Goal: Task Accomplishment & Management: Use online tool/utility

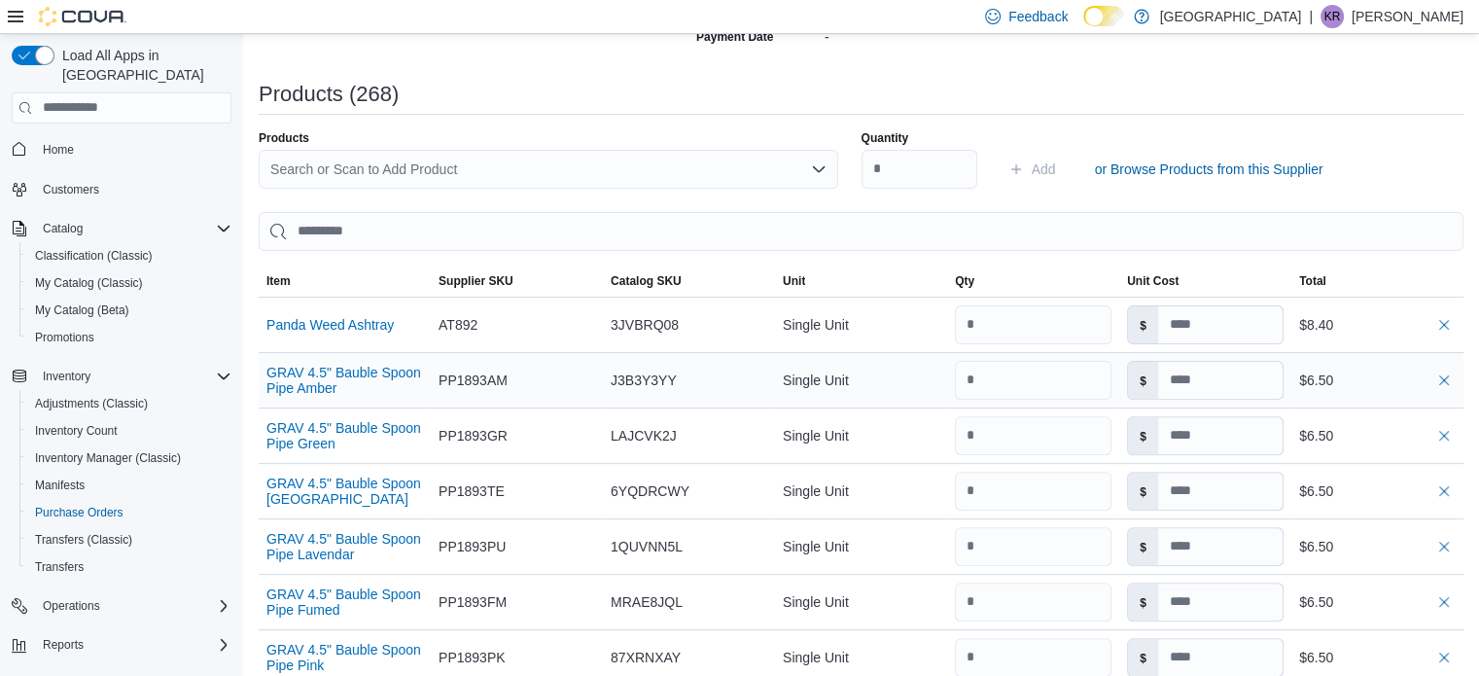
scroll to position [583, 0]
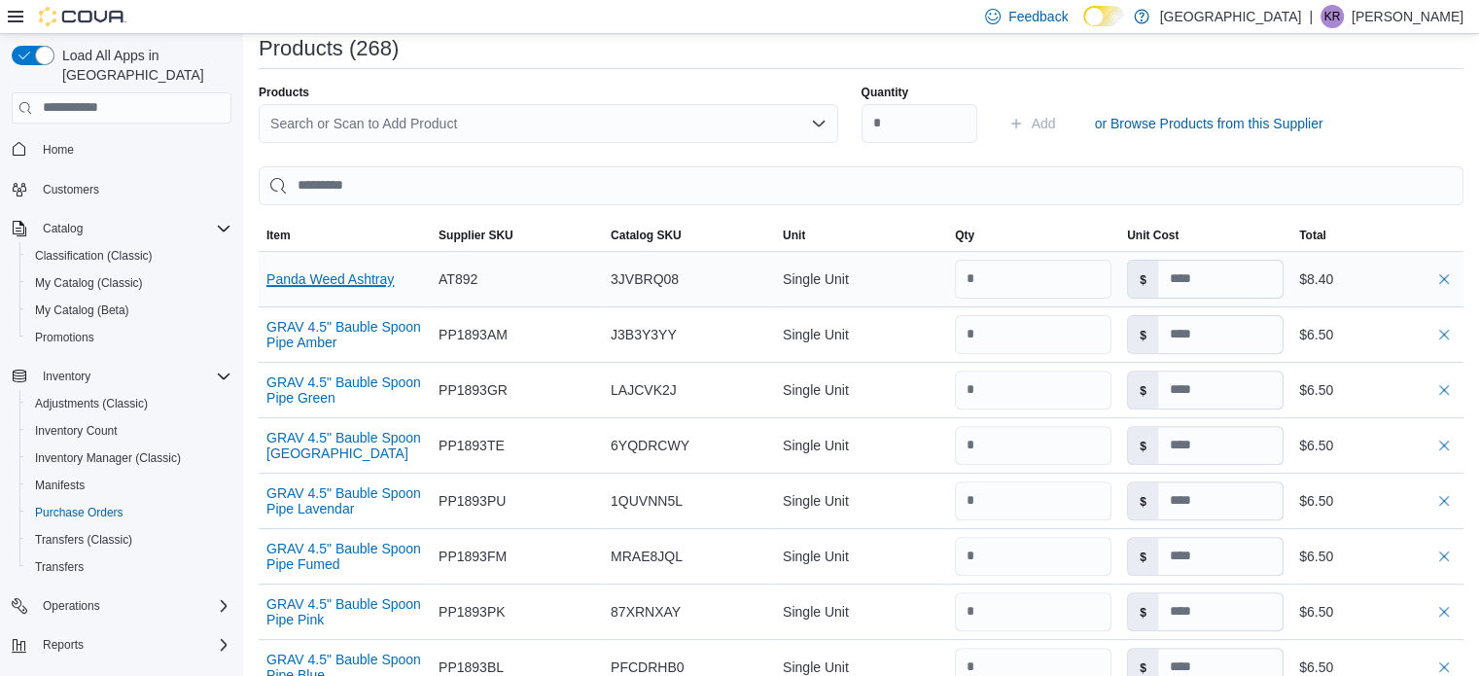
click at [363, 279] on button "Panda Weed Ashtray" at bounding box center [329, 279] width 127 height 16
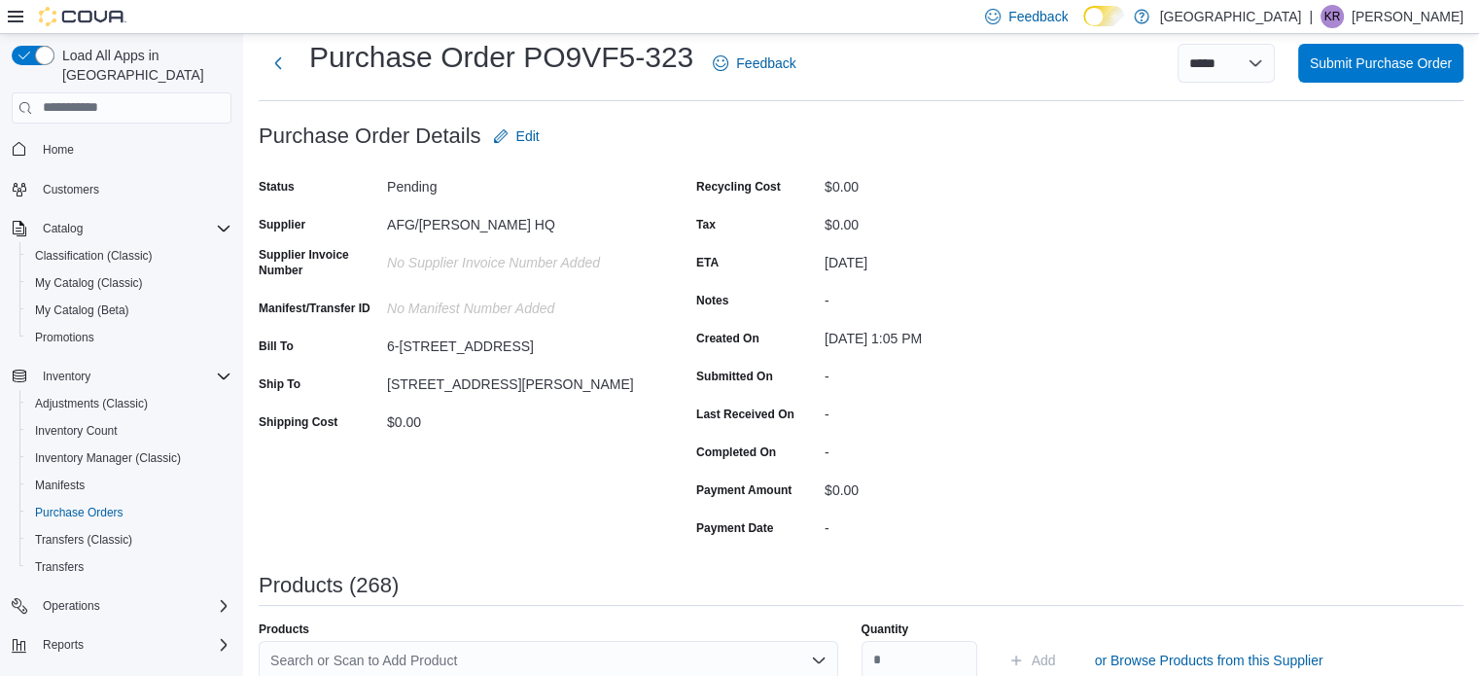
scroll to position [0, 0]
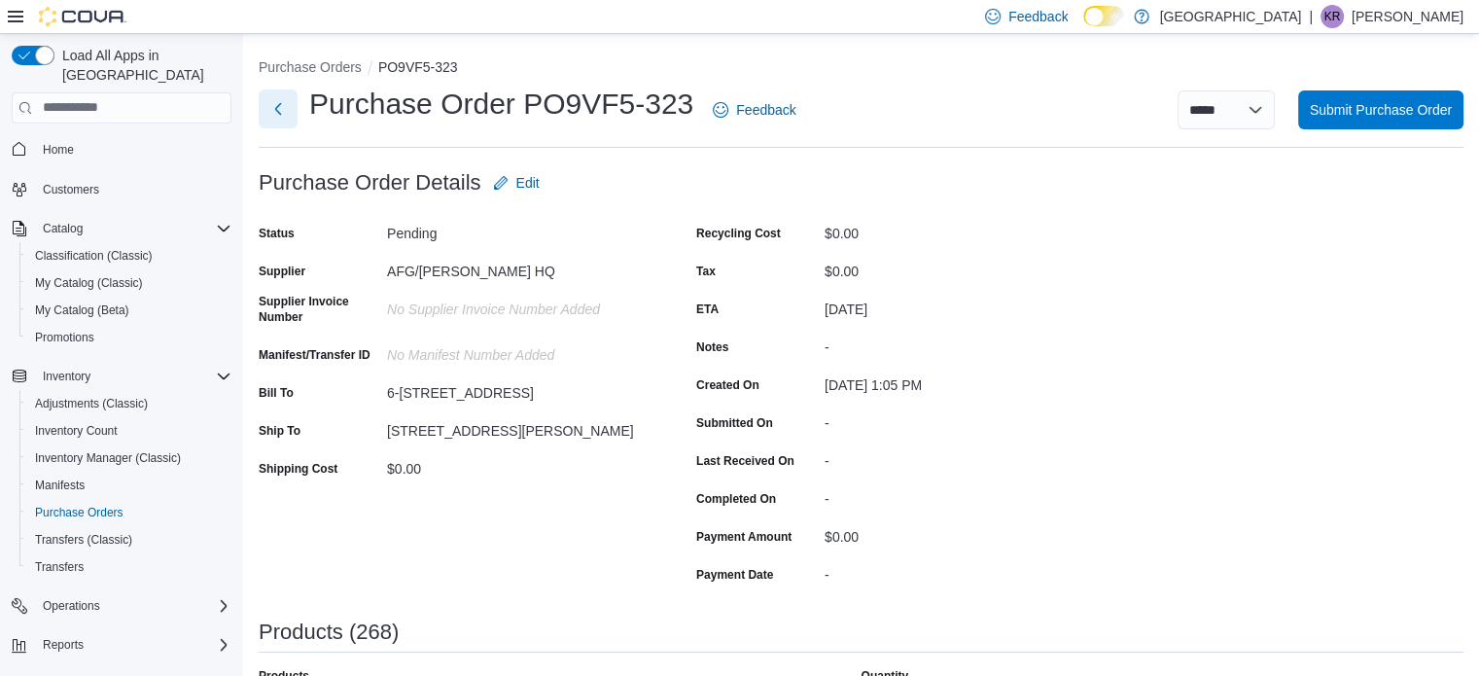
click at [285, 109] on button "Next" at bounding box center [278, 108] width 39 height 39
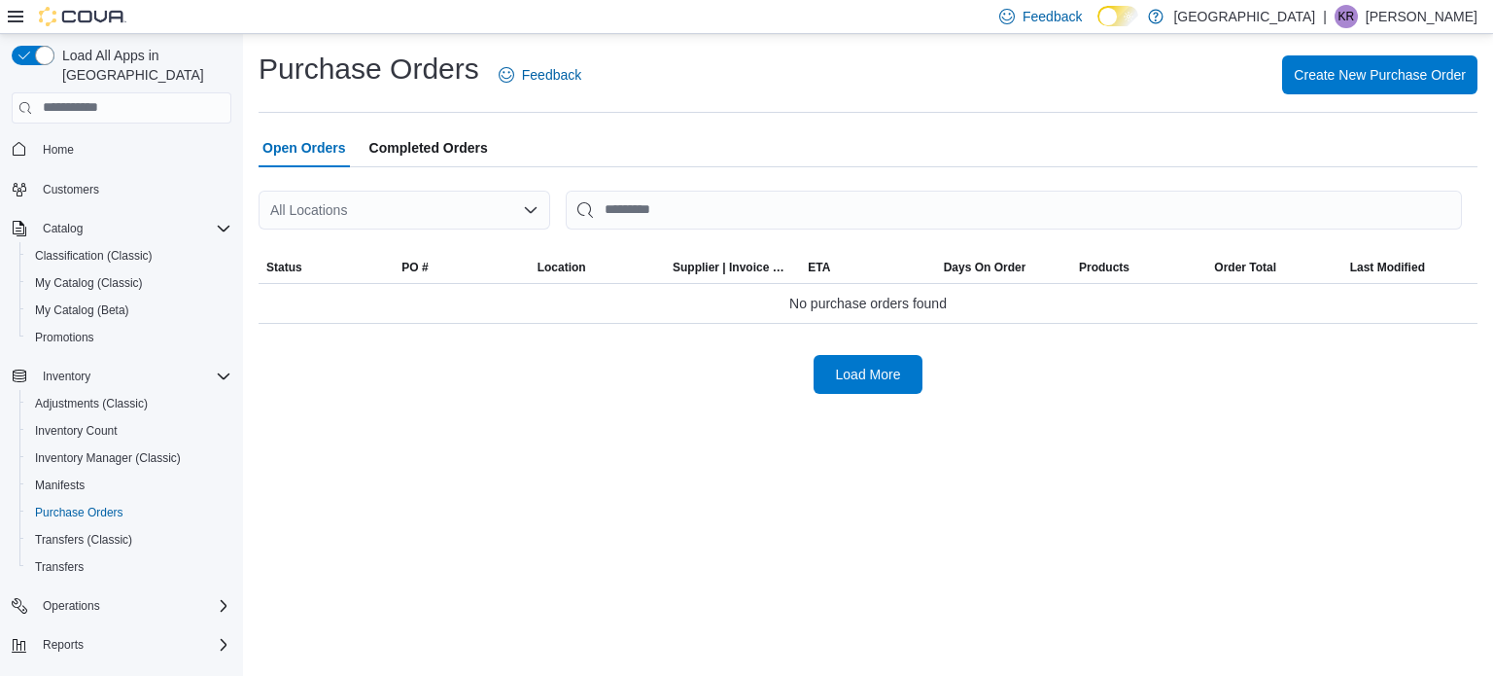
click at [403, 149] on span "Completed Orders" at bounding box center [428, 147] width 119 height 39
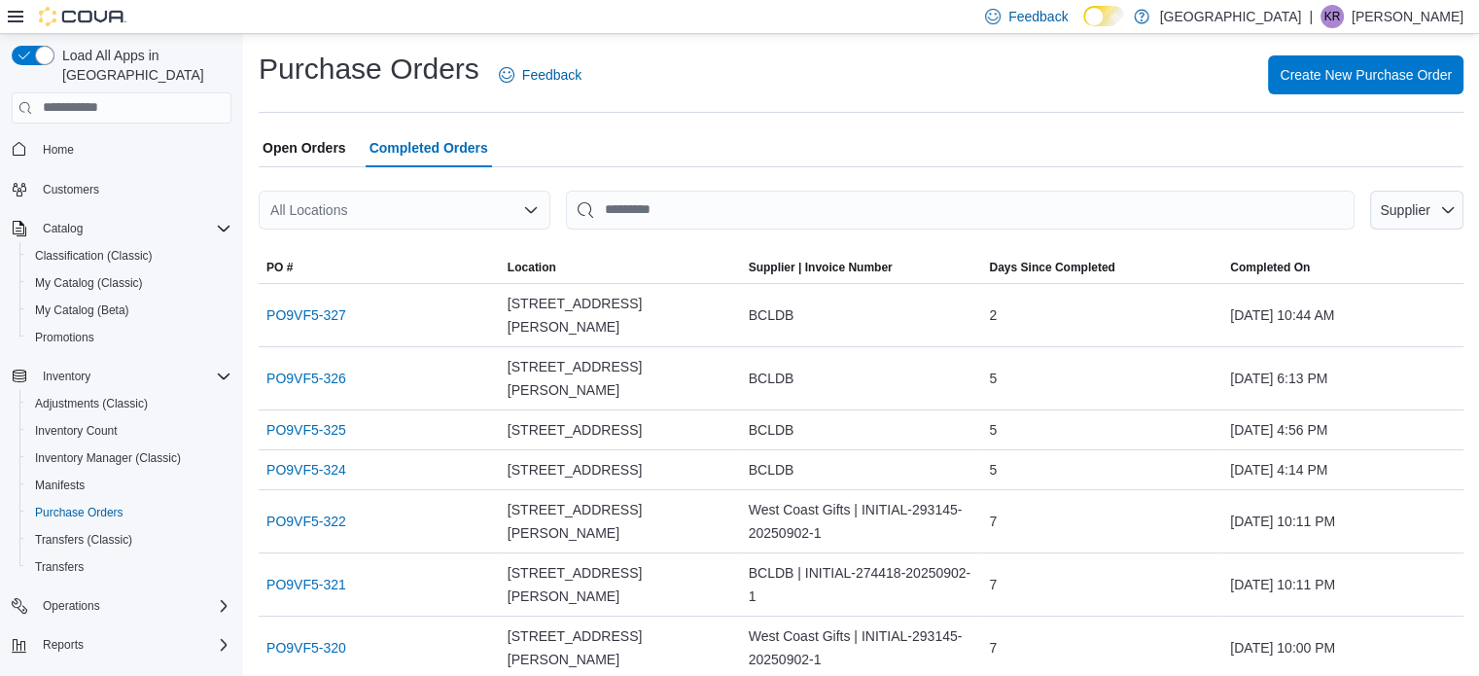
click at [334, 153] on span "Open Orders" at bounding box center [305, 147] width 84 height 39
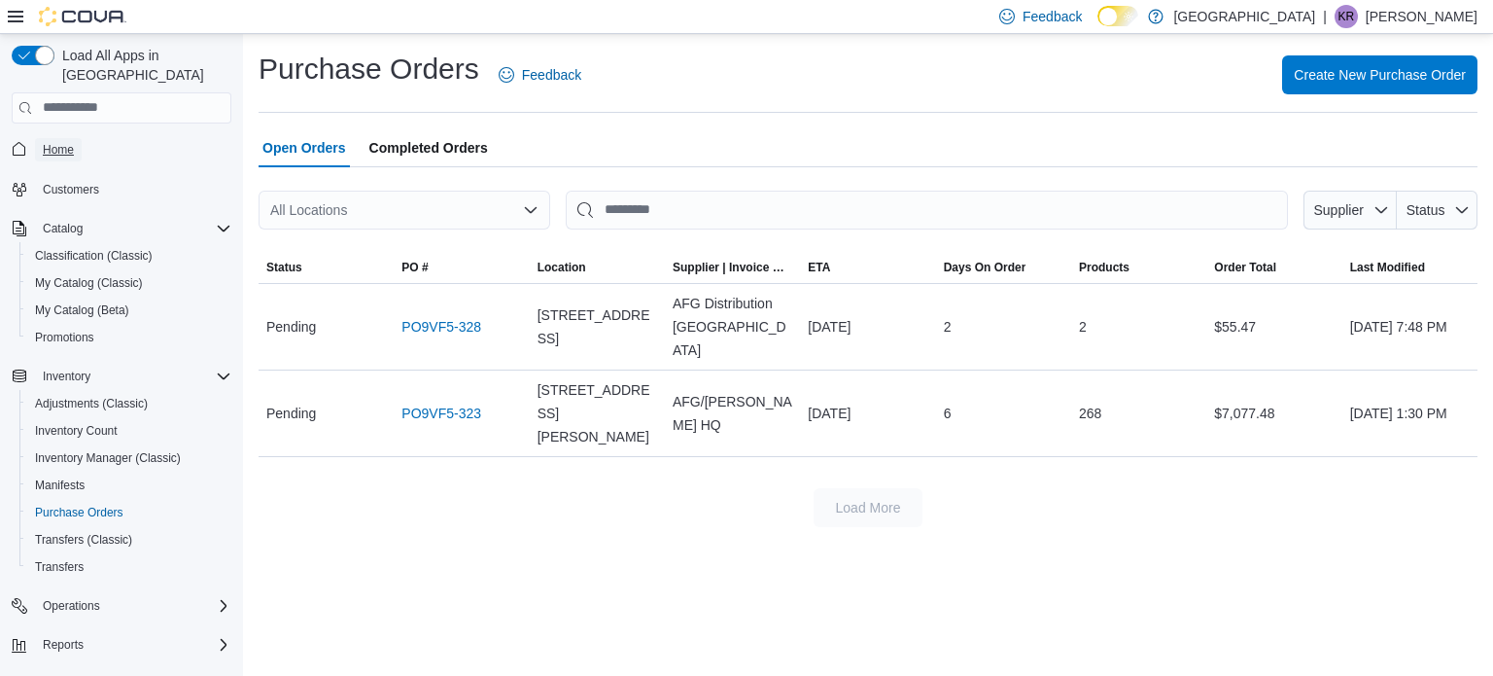
click at [49, 142] on span "Home" at bounding box center [58, 150] width 31 height 16
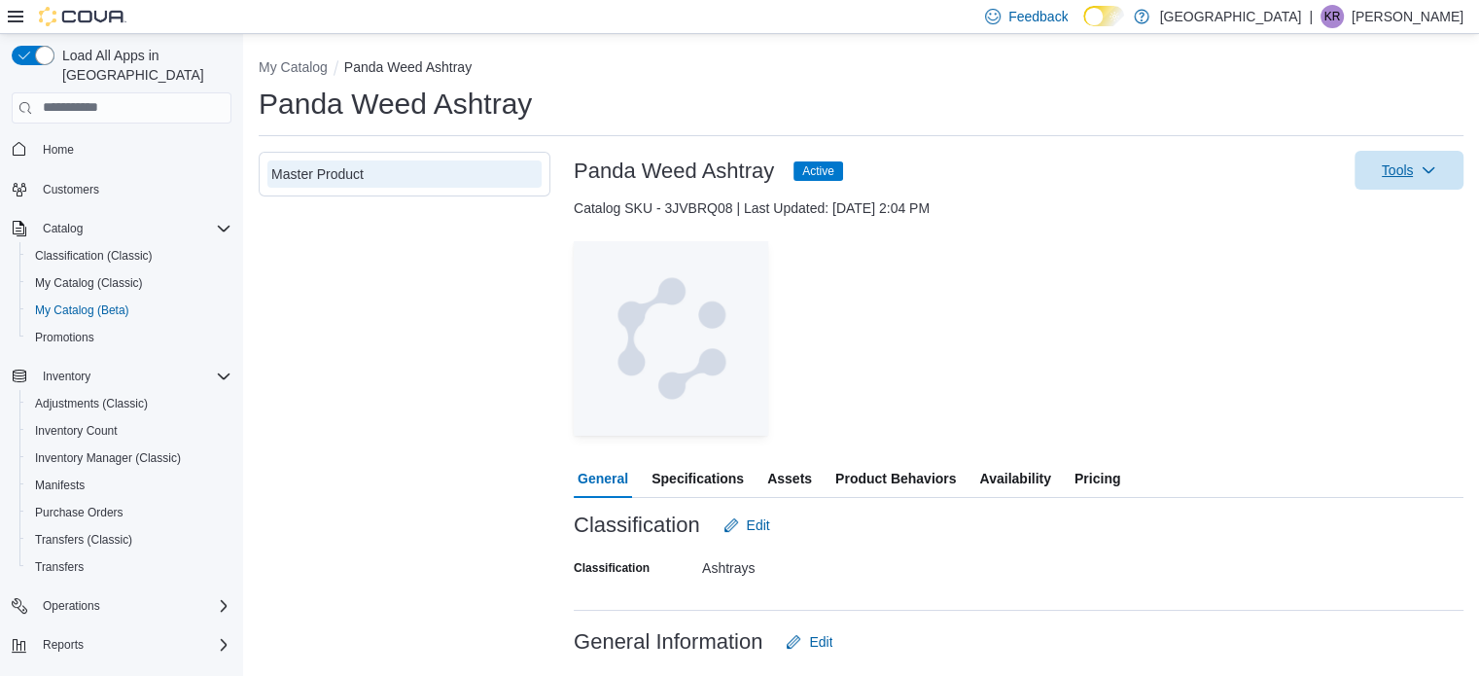
click at [1431, 179] on span "Tools" at bounding box center [1409, 170] width 86 height 39
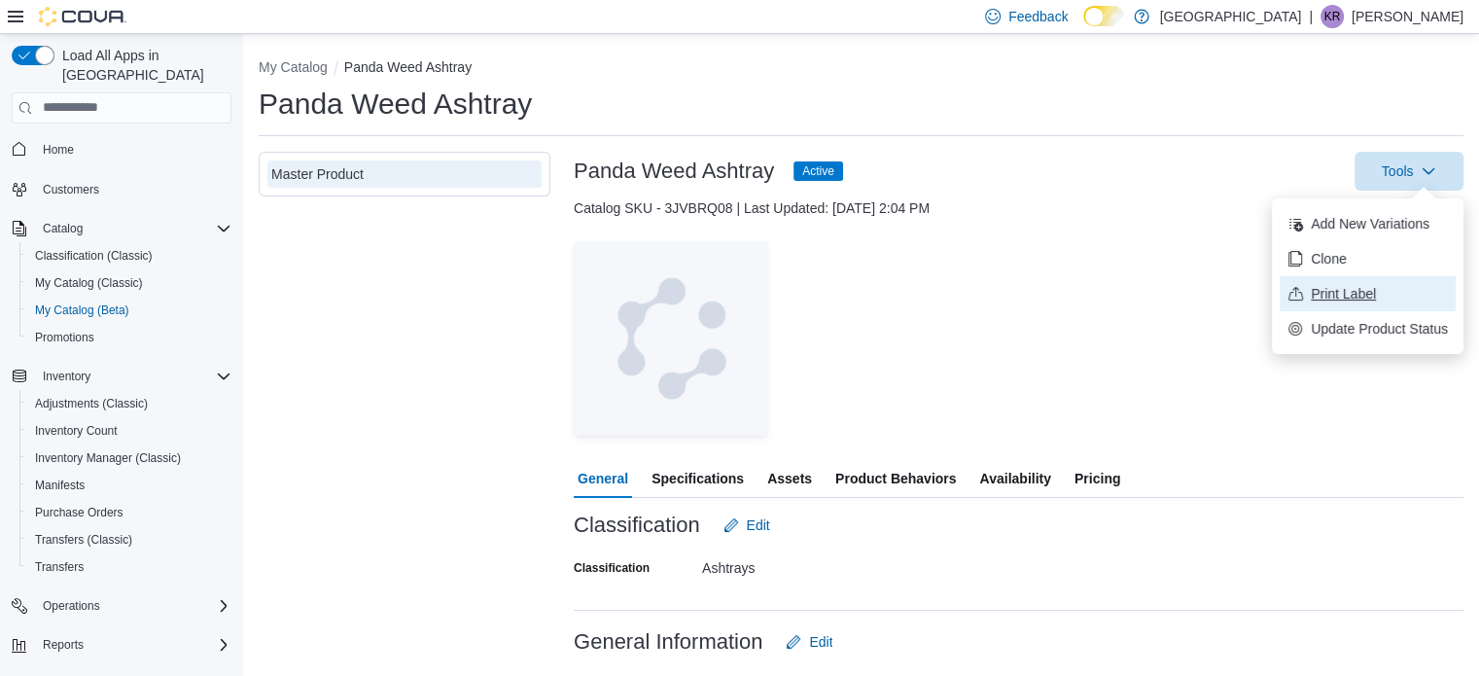
click at [1315, 287] on span "Print Label" at bounding box center [1379, 293] width 137 height 19
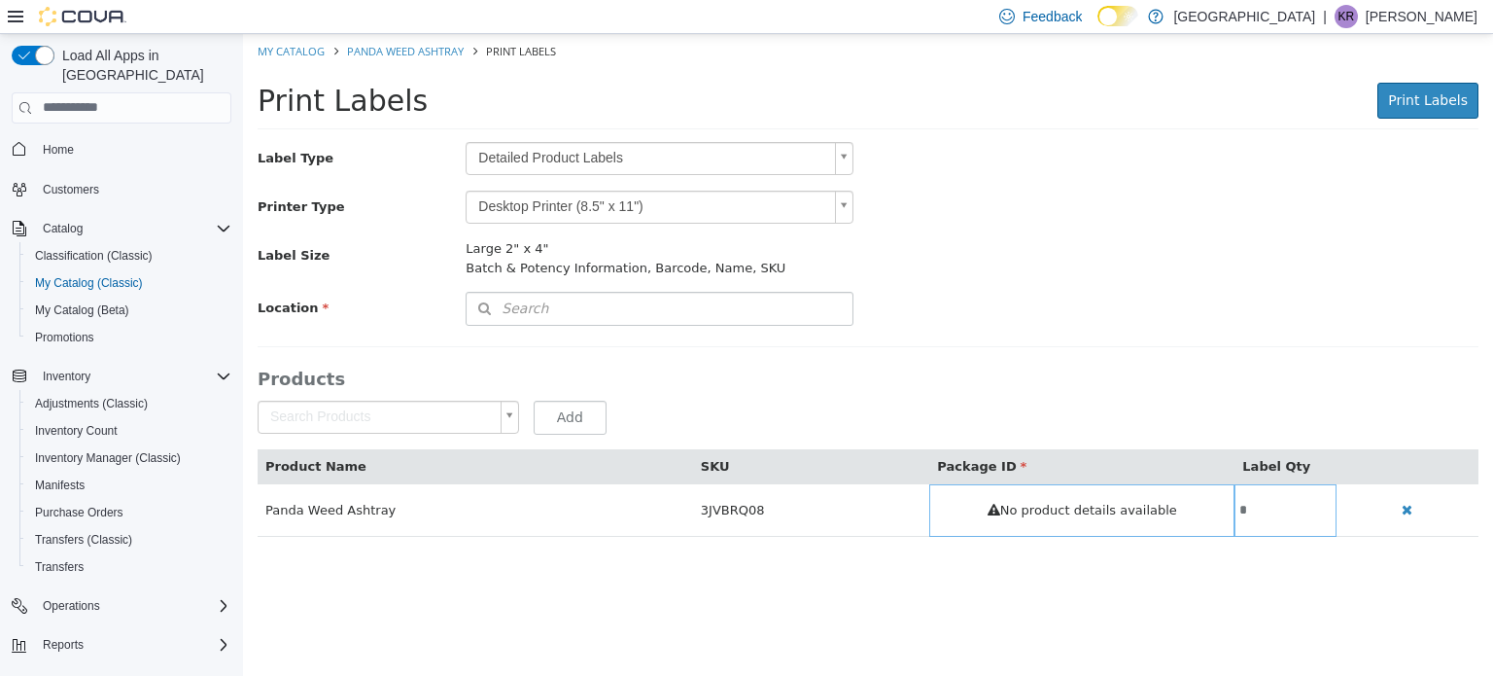
click at [727, 205] on body "Saving Bulk Changes... × My Catalog Panda Weed Ashtray Print Labels Print Label…" at bounding box center [868, 294] width 1250 height 523
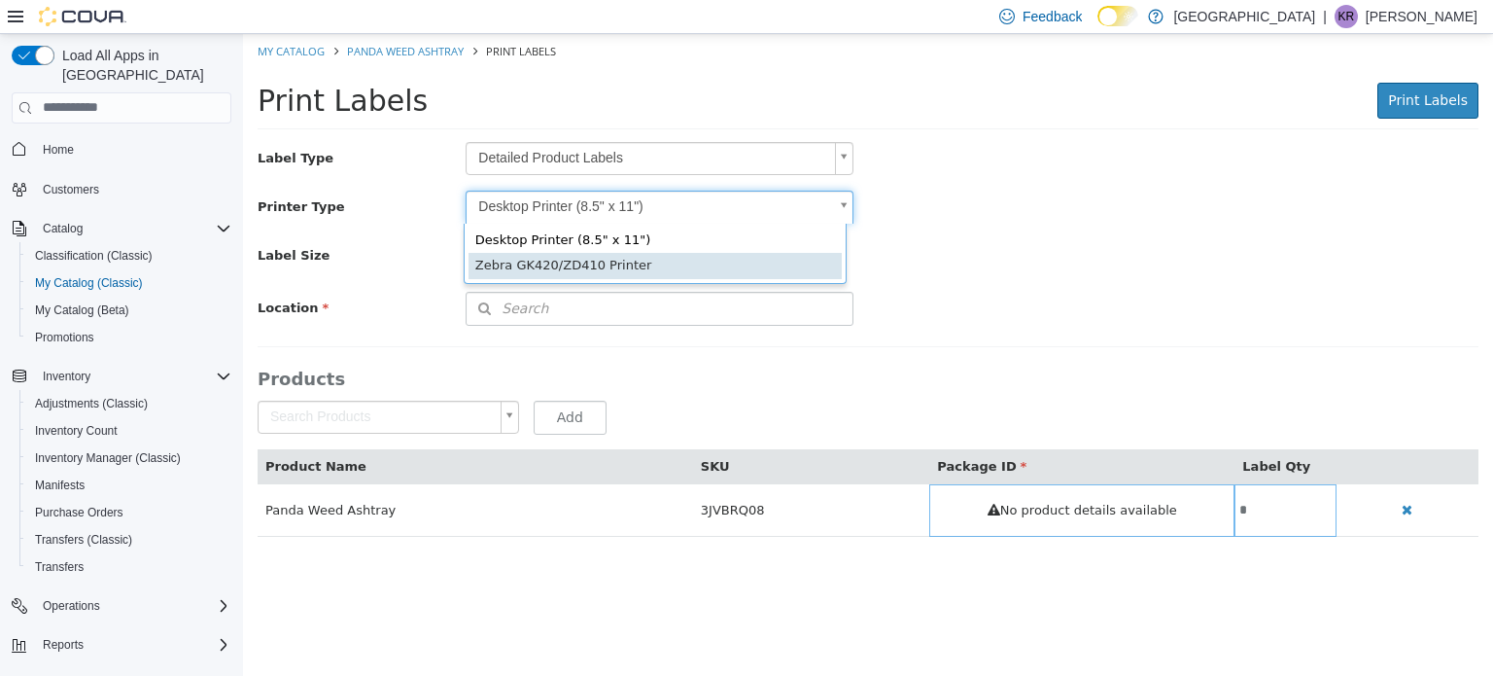
type input "*"
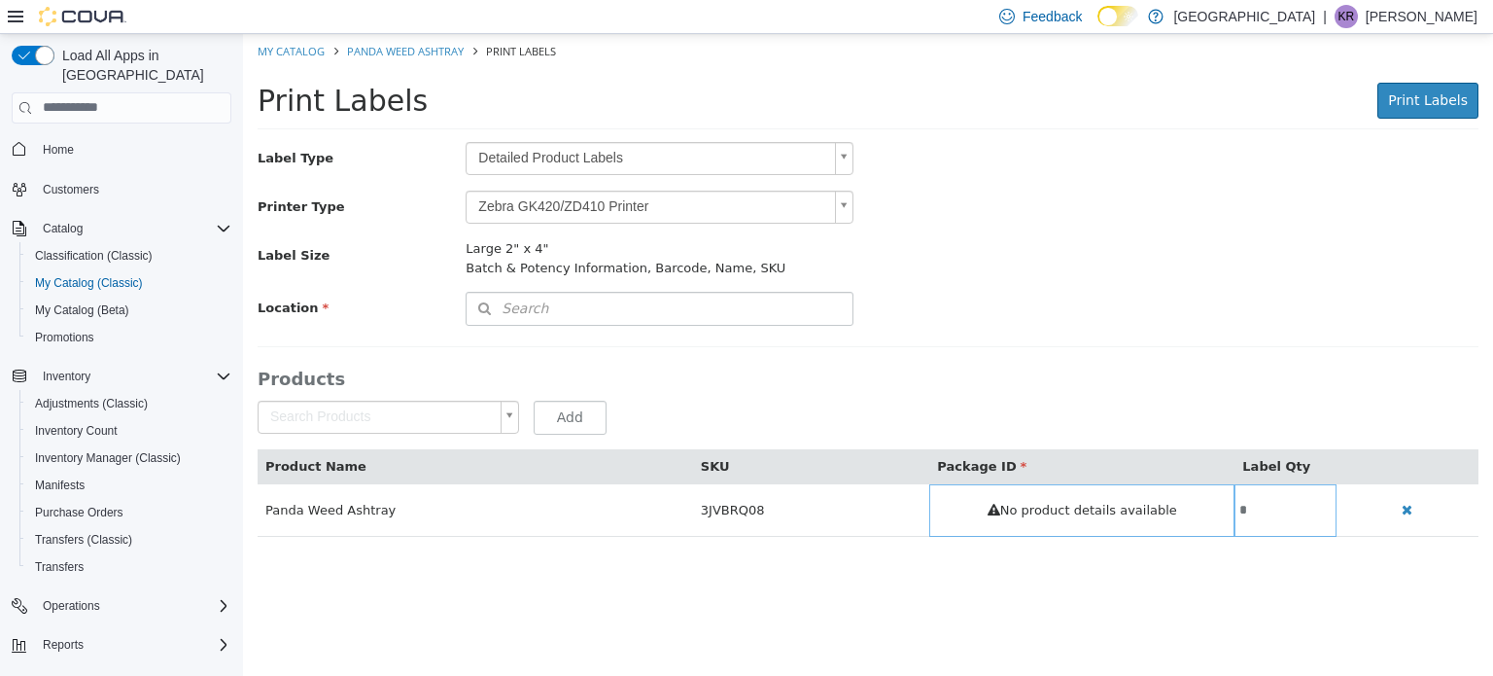
click at [745, 144] on body "Saving Bulk Changes... × My Catalog Panda Weed Ashtray Print Labels Print Label…" at bounding box center [868, 294] width 1250 height 523
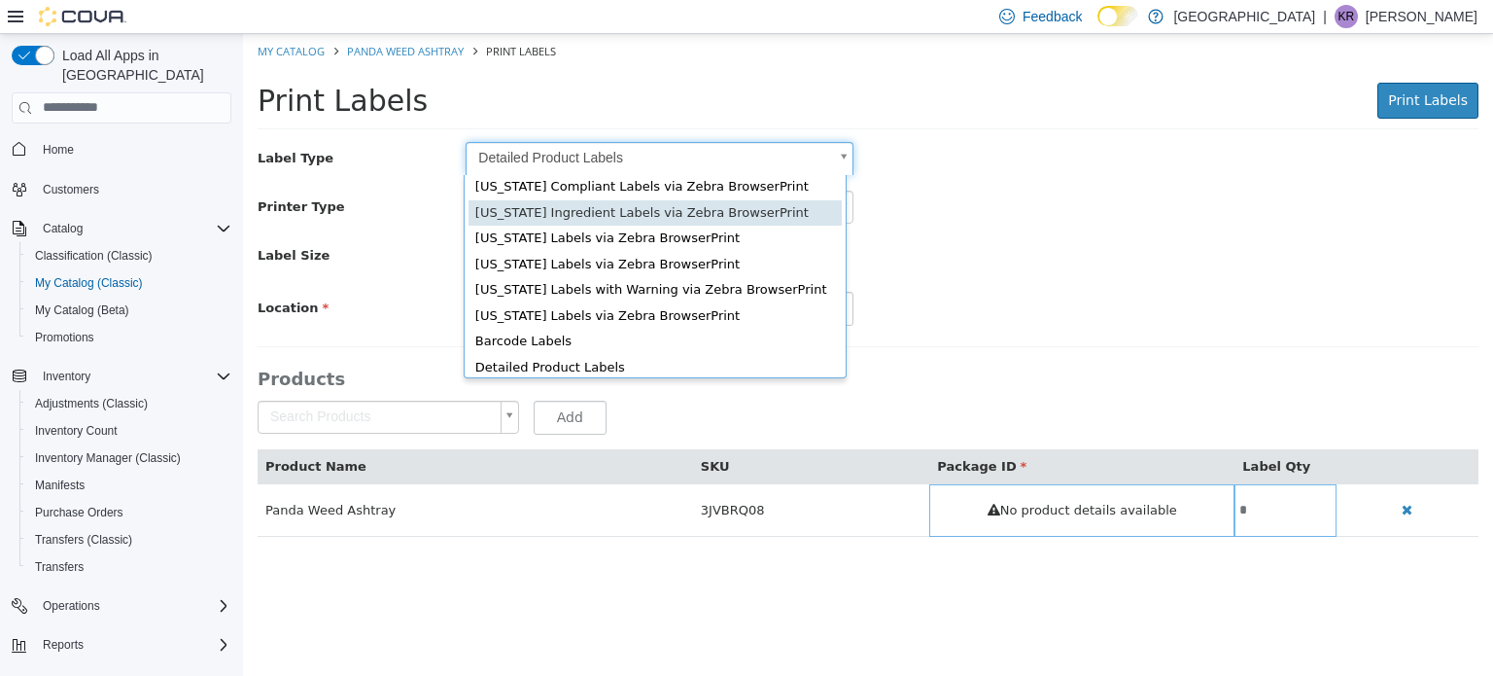
scroll to position [25, 0]
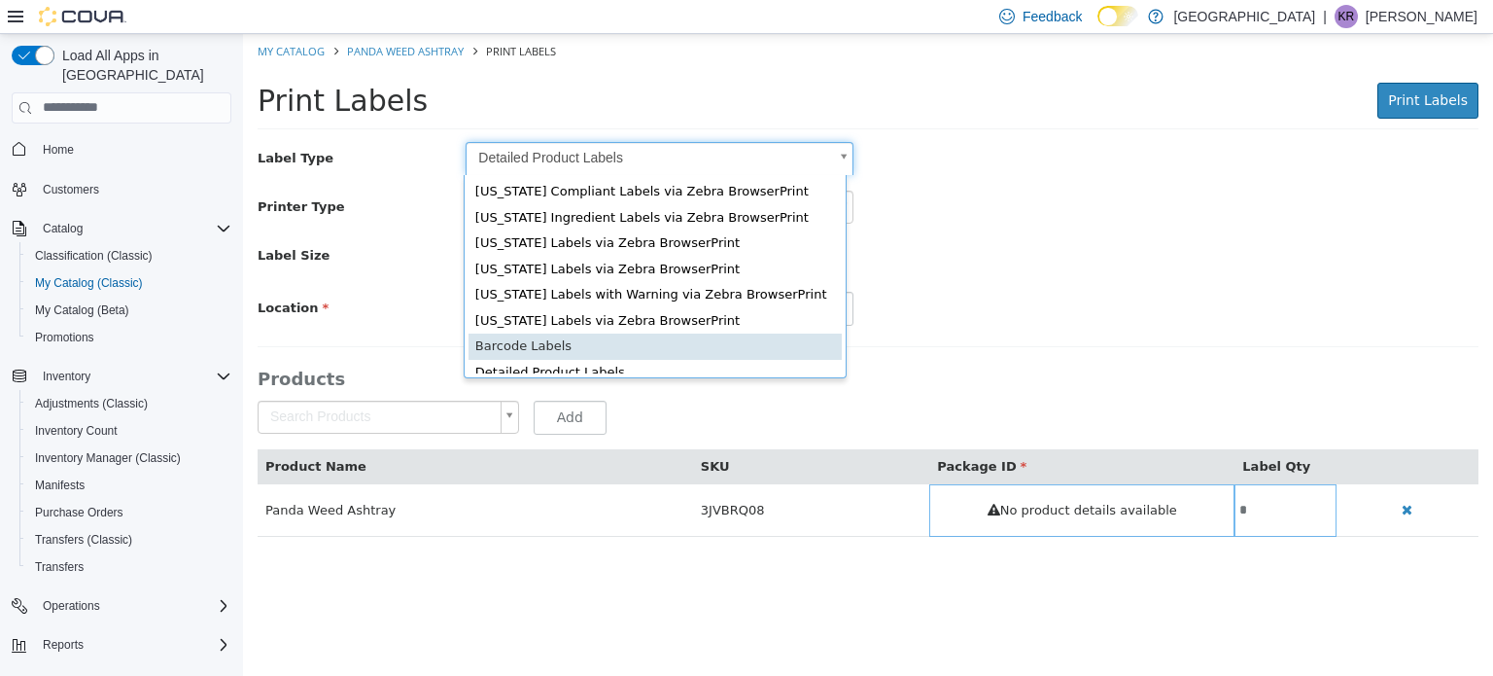
type input "*"
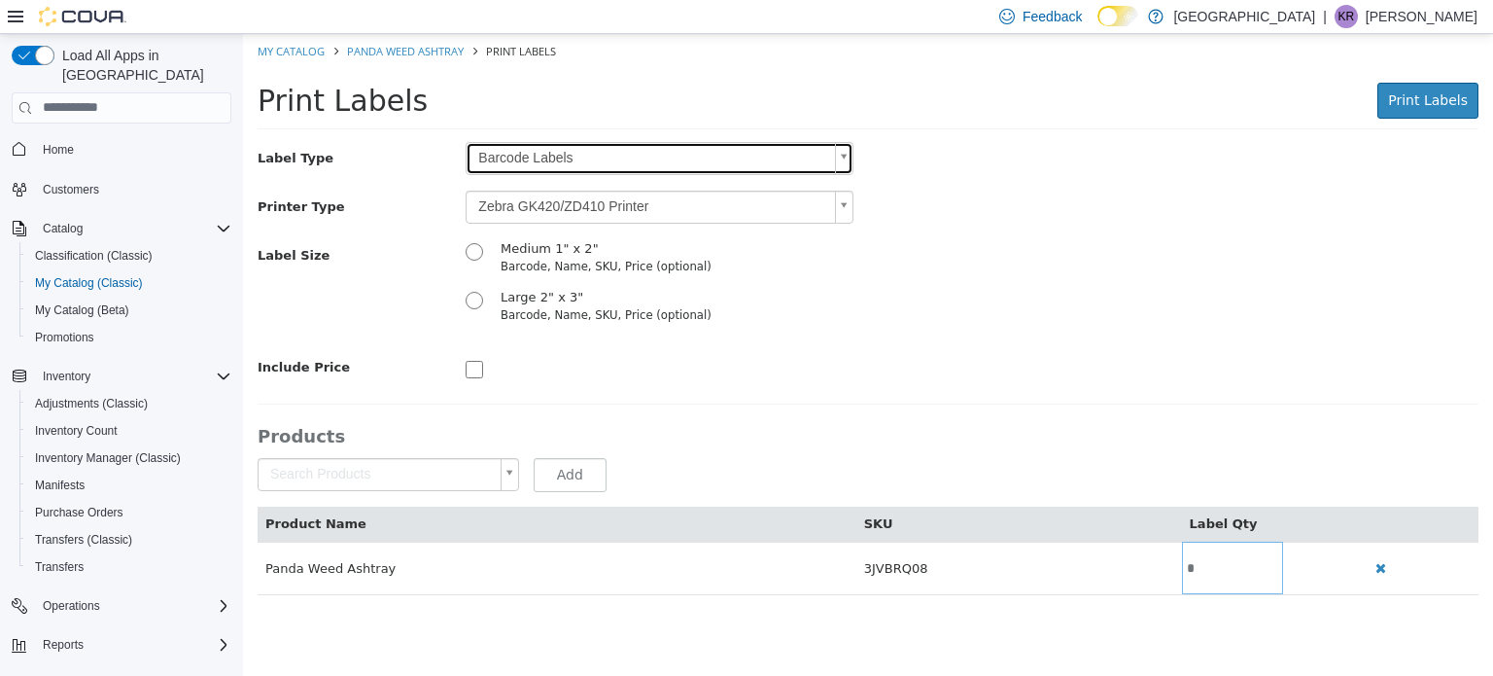
scroll to position [0, 0]
